Goal: Communication & Community: Answer question/provide support

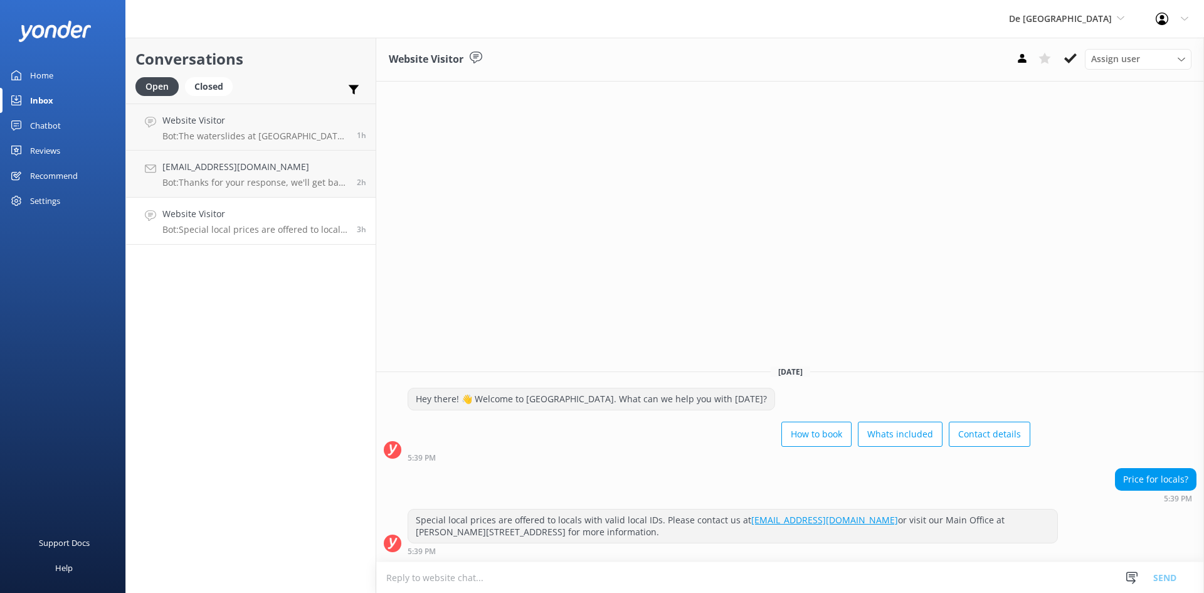
click at [310, 211] on h4 "Website Visitor" at bounding box center [254, 214] width 185 height 14
click at [488, 580] on textarea at bounding box center [790, 577] width 828 height 31
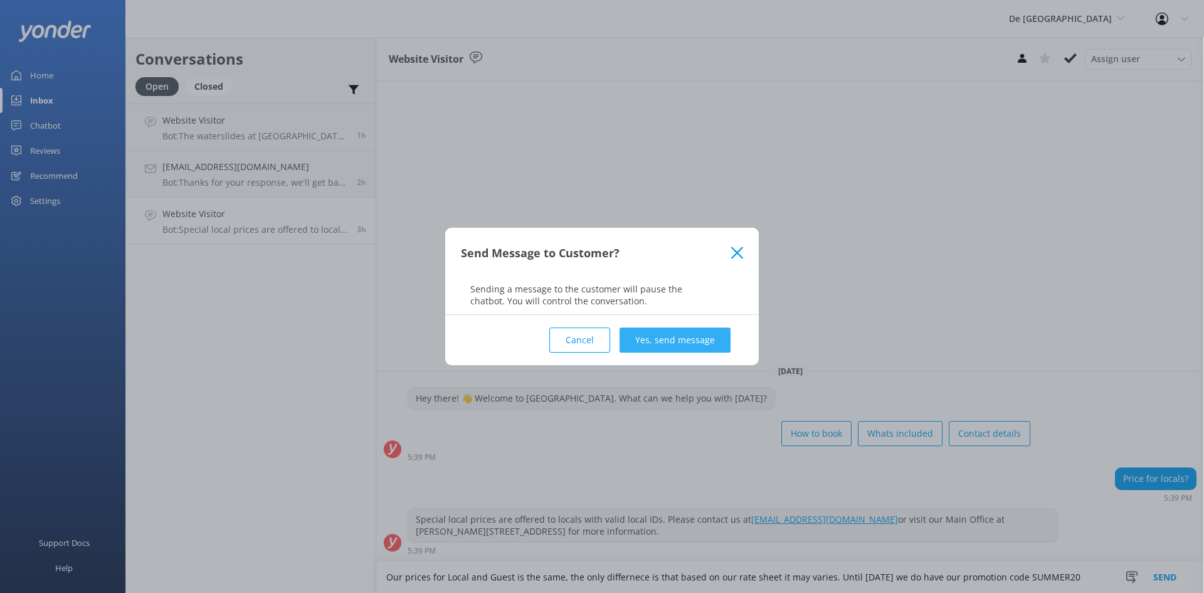
type textarea "Our prices for Local and Guest is the same, the only differnece is that based o…"
click at [646, 335] on button "Yes, send message" at bounding box center [675, 339] width 111 height 25
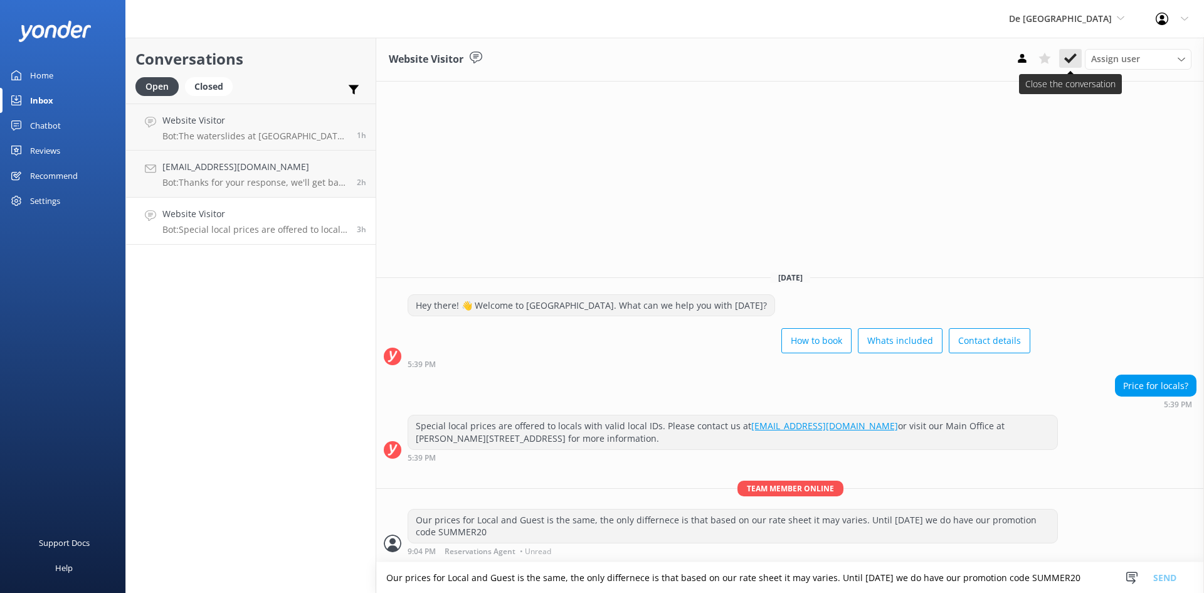
click at [1068, 51] on button at bounding box center [1070, 58] width 23 height 19
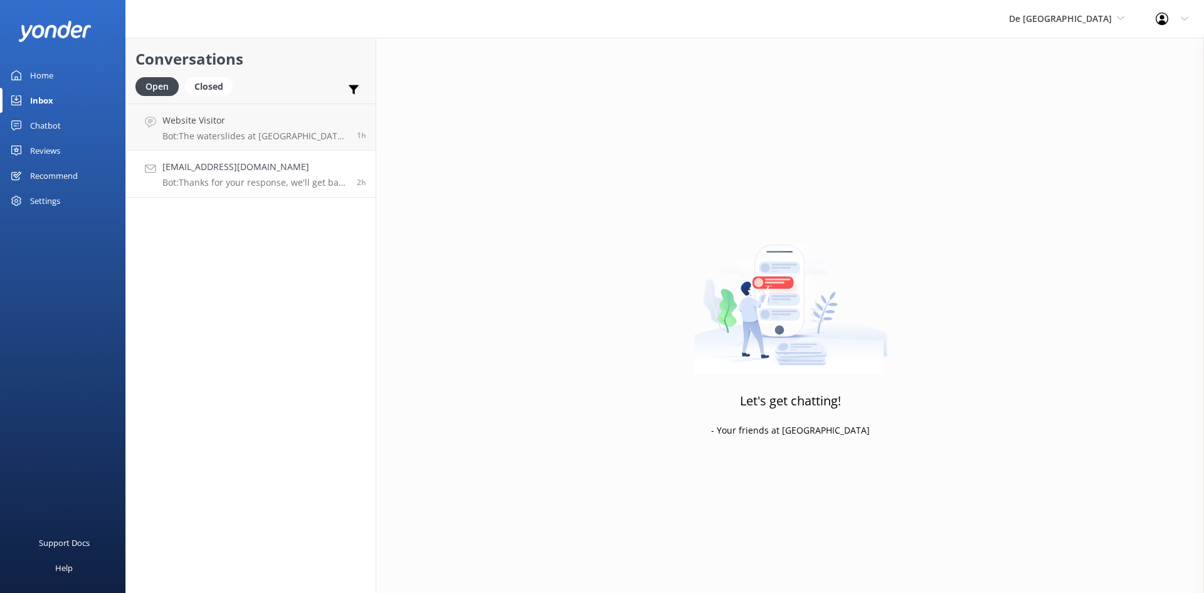
click at [286, 172] on h4 "[EMAIL_ADDRESS][DOMAIN_NAME]" at bounding box center [254, 167] width 185 height 14
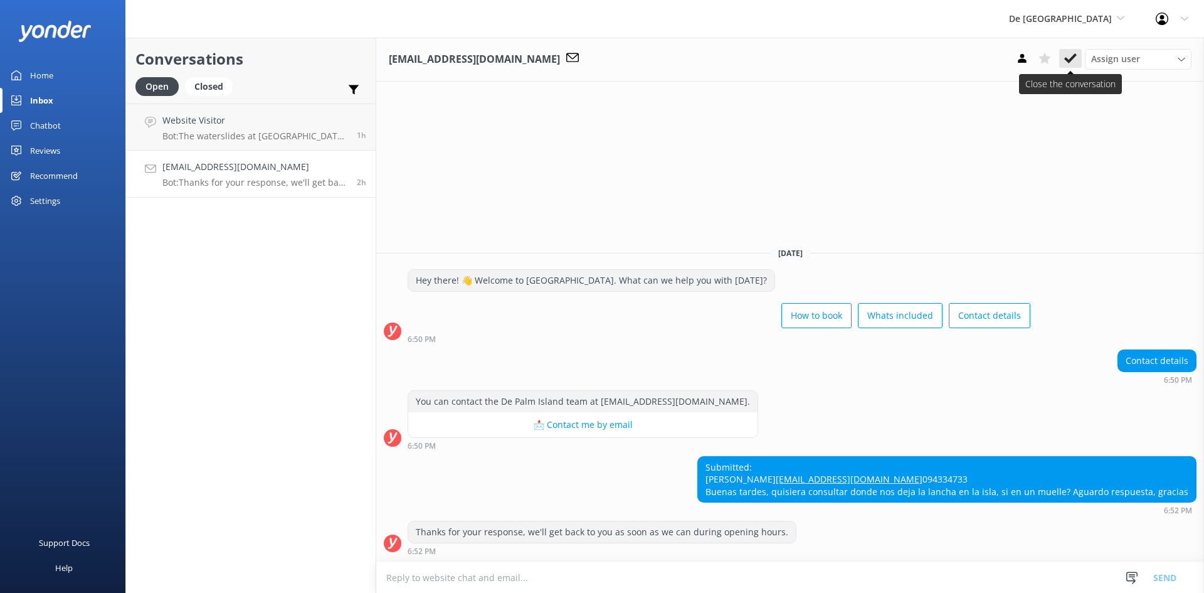
click at [1076, 60] on icon at bounding box center [1070, 58] width 13 height 13
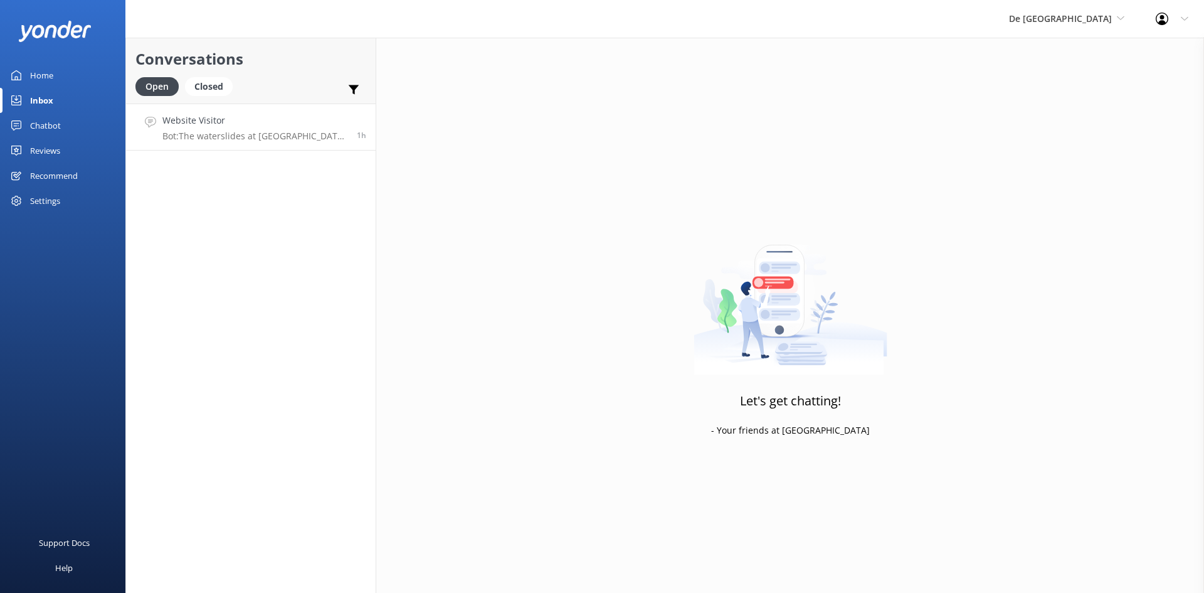
click at [277, 132] on p "Bot: The waterslides at [GEOGRAPHIC_DATA] are closed for maintenance during Aug…" at bounding box center [254, 135] width 185 height 11
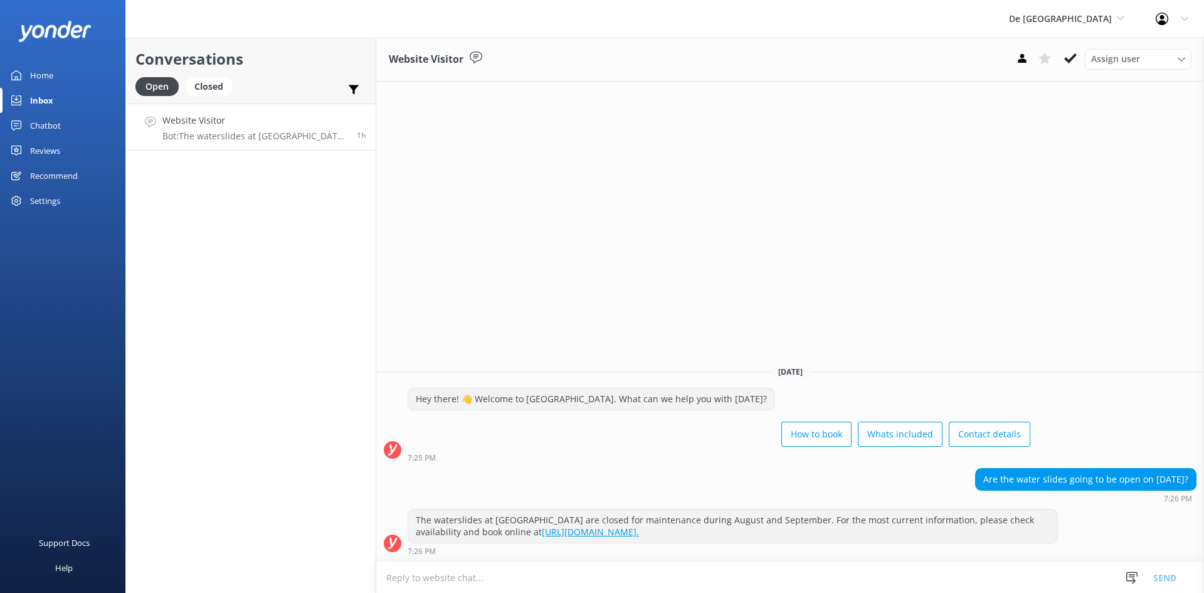
click at [612, 573] on textarea at bounding box center [790, 577] width 828 height 31
type textarea "n"
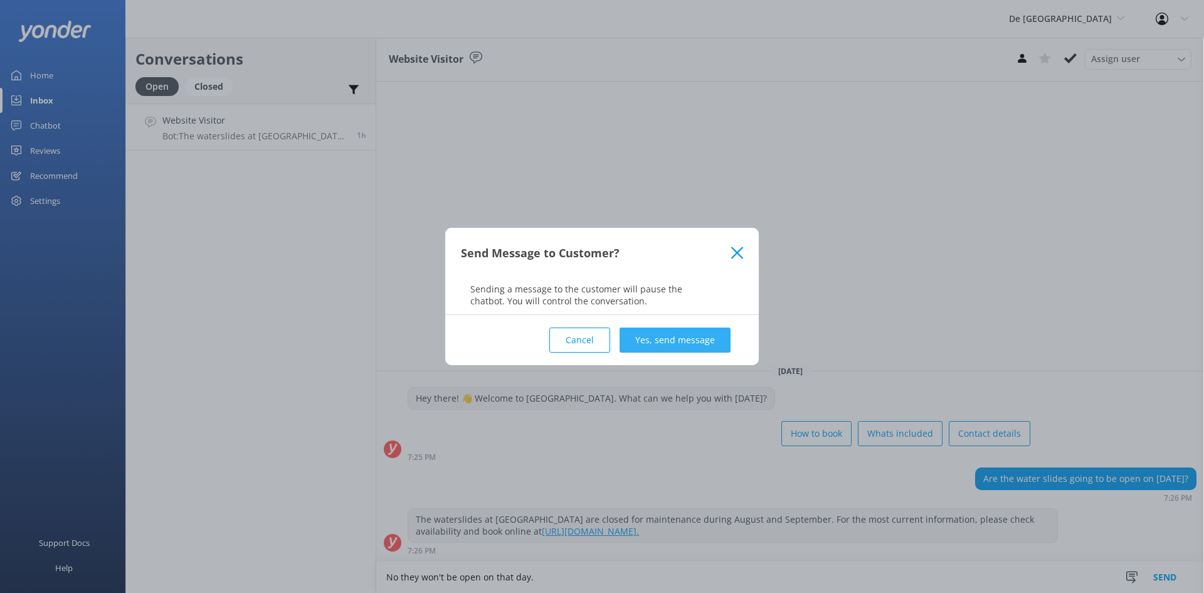
type textarea "No they won't be open on that day."
click at [641, 345] on button "Yes, send message" at bounding box center [675, 339] width 111 height 25
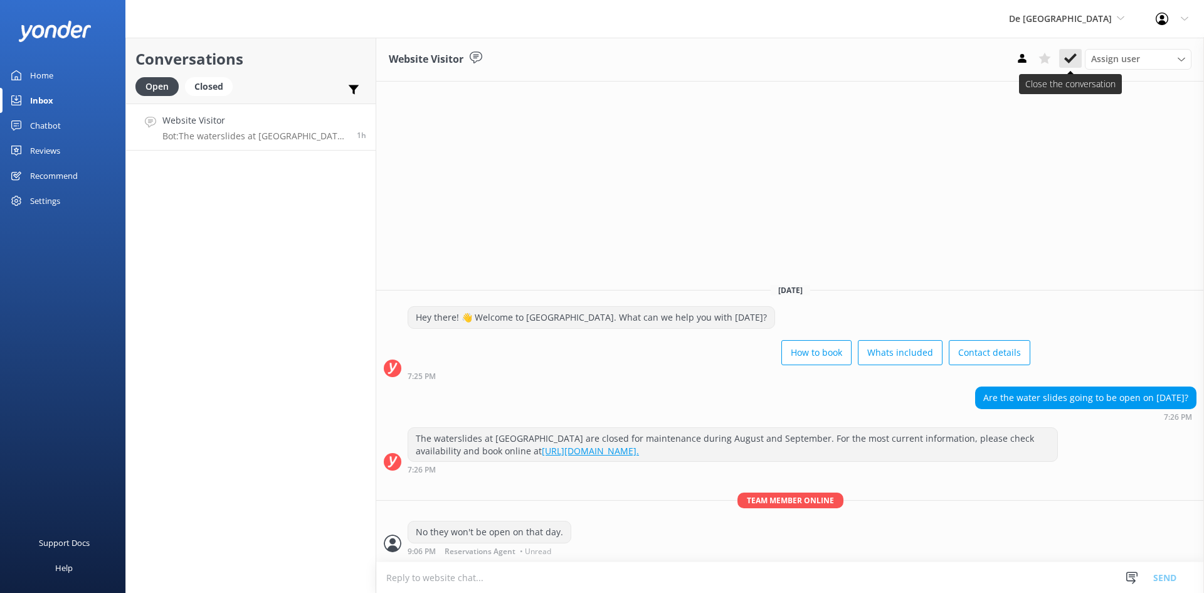
click at [1060, 53] on button at bounding box center [1070, 58] width 23 height 19
